Goal: Navigation & Orientation: Find specific page/section

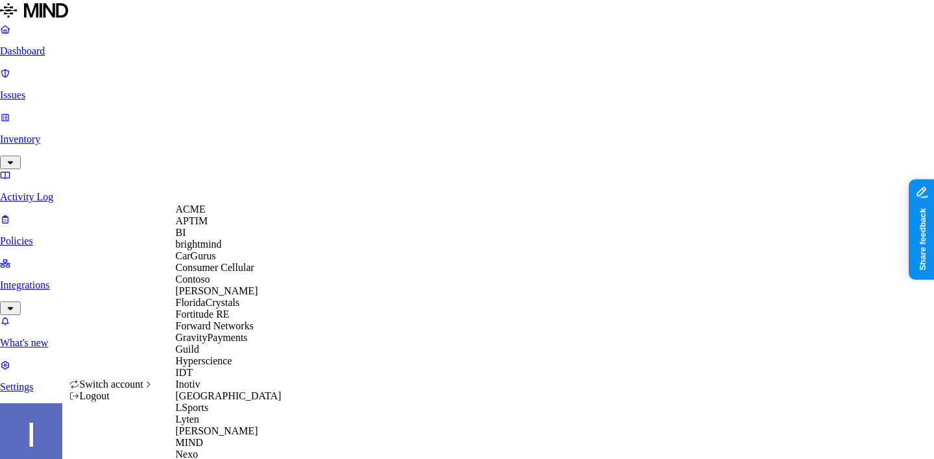
scroll to position [643, 0]
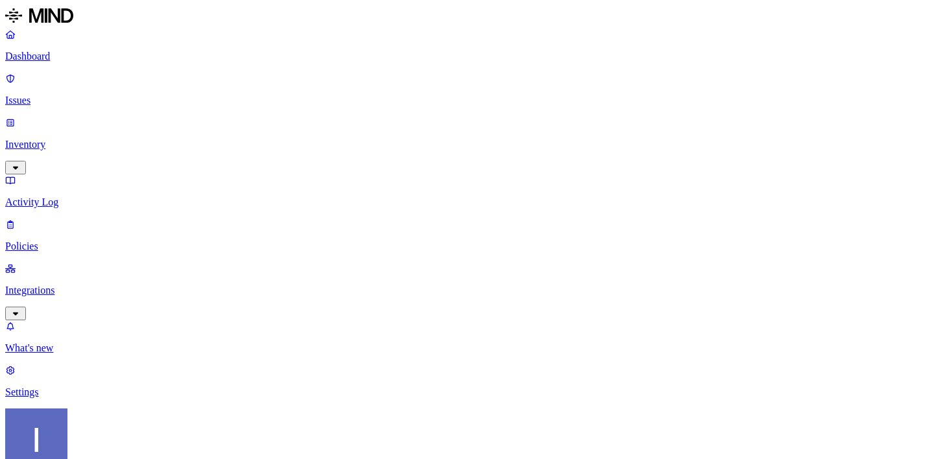
click at [77, 285] on p "Integrations" at bounding box center [466, 291] width 923 height 12
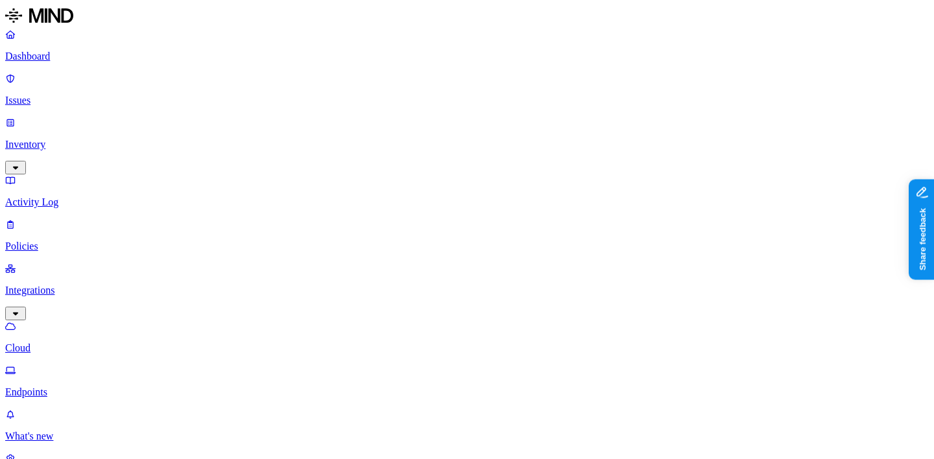
click at [53, 386] on p "Endpoints" at bounding box center [466, 392] width 923 height 12
